Goal: Task Accomplishment & Management: Manage account settings

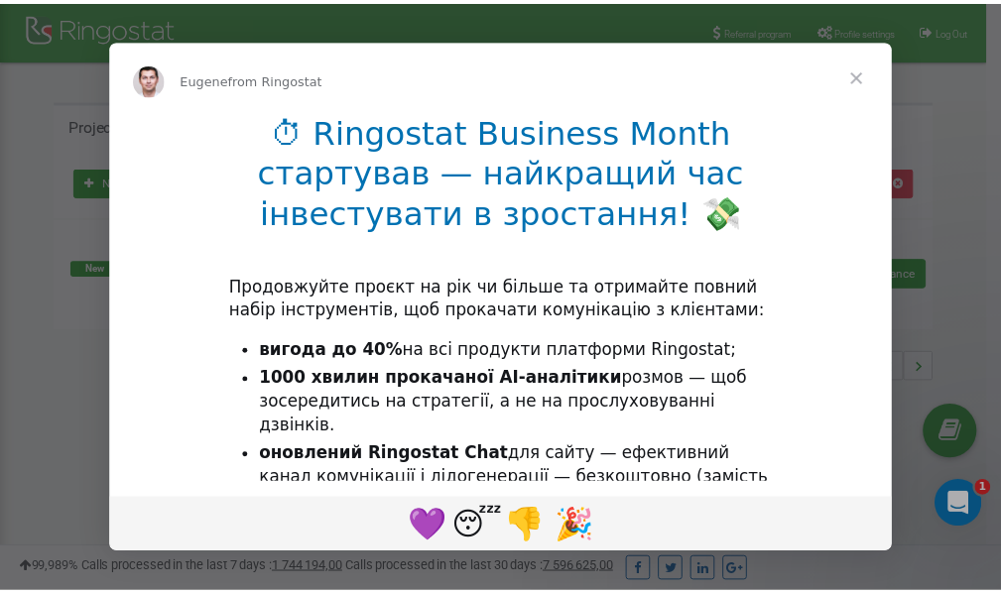
scroll to position [297, 0]
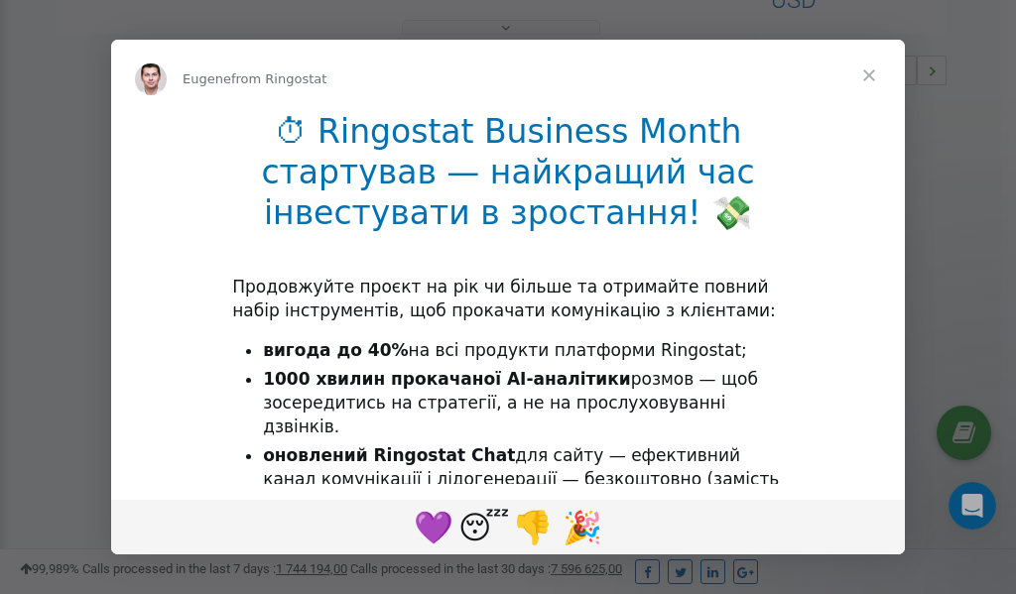
click at [869, 74] on span "Close" at bounding box center [869, 75] width 71 height 71
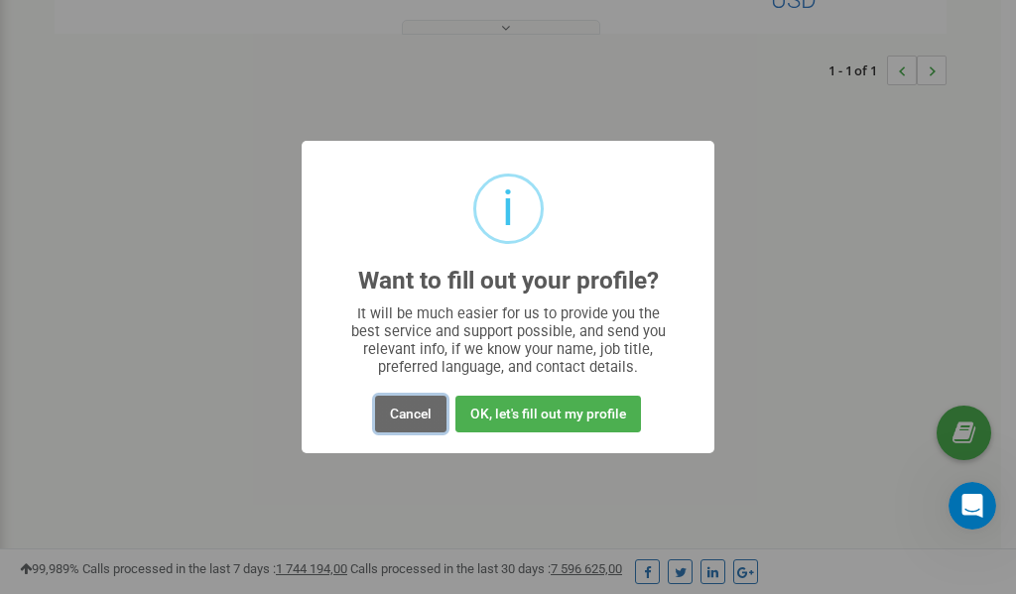
click at [426, 418] on button "Cancel" at bounding box center [410, 414] width 71 height 37
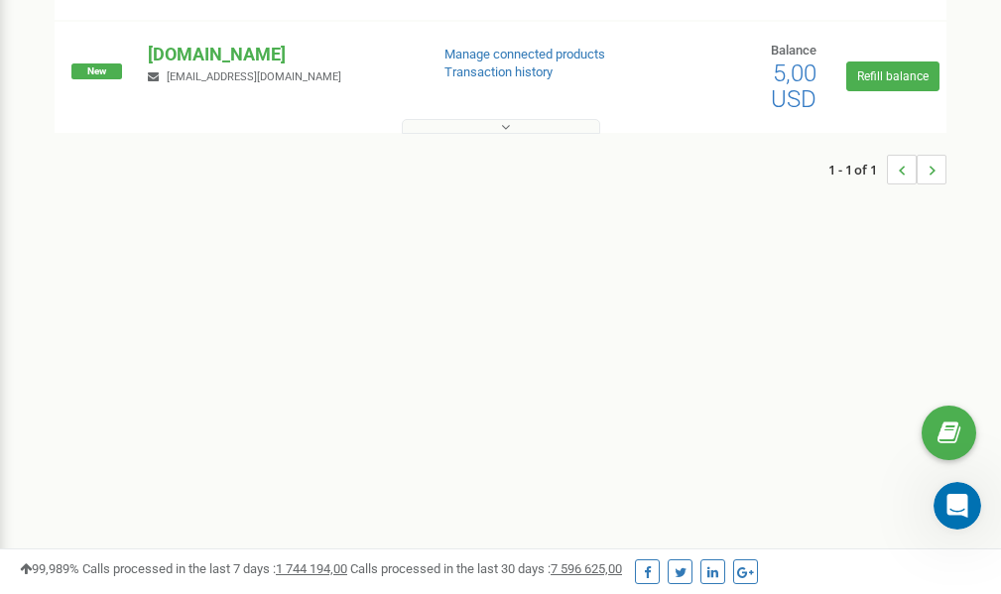
scroll to position [0, 0]
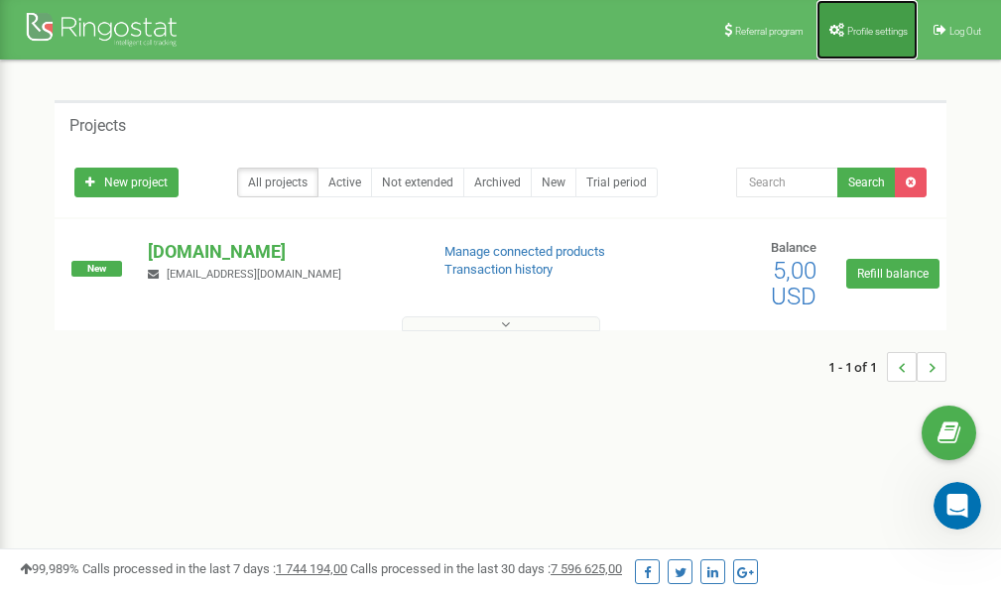
click at [848, 31] on span "Profile settings" at bounding box center [878, 31] width 61 height 11
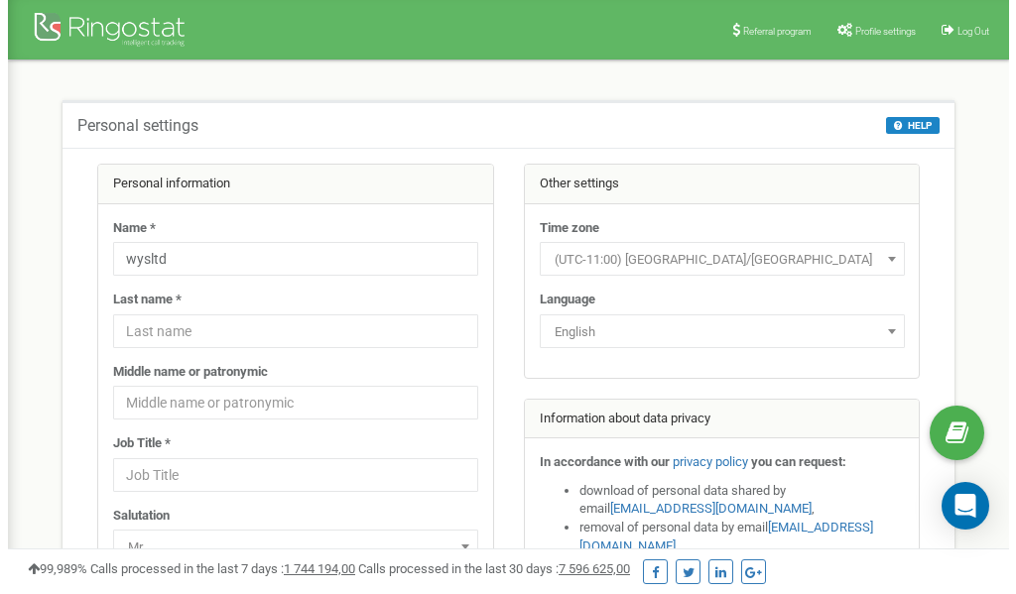
scroll to position [99, 0]
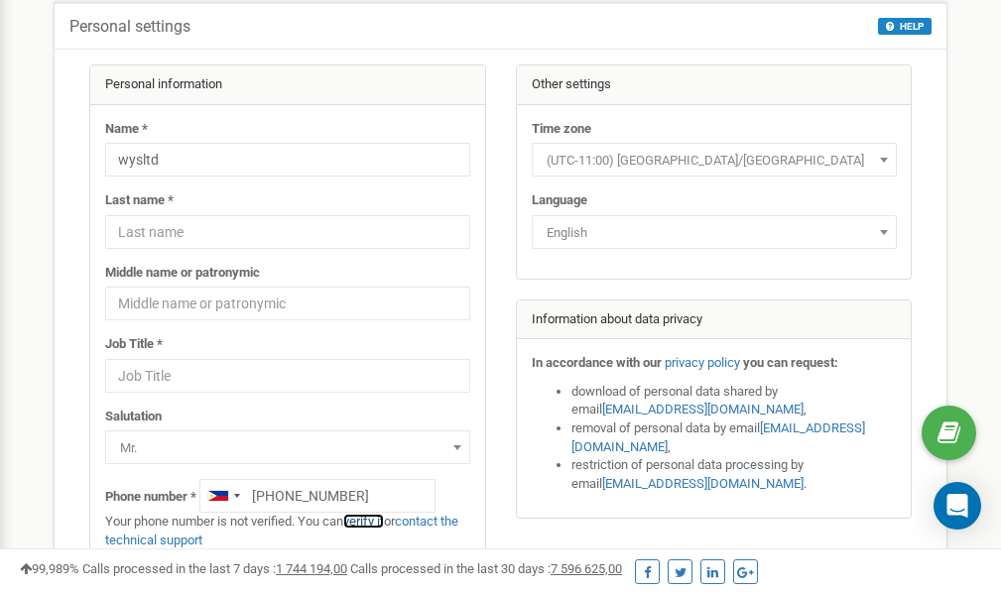
click at [369, 524] on link "verify it" at bounding box center [363, 521] width 41 height 15
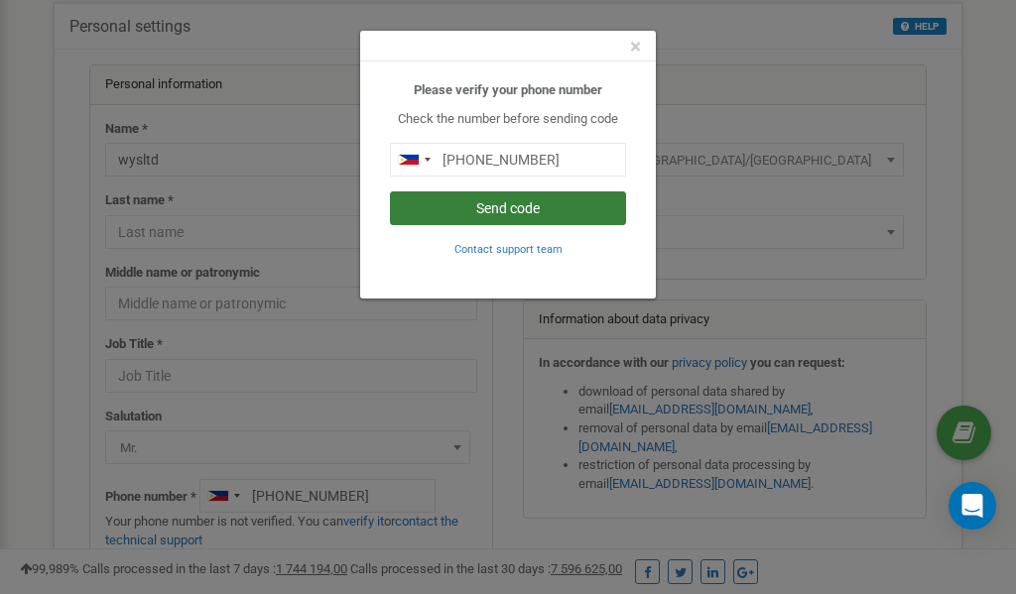
click at [465, 209] on button "Send code" at bounding box center [508, 209] width 236 height 34
